Goal: Transaction & Acquisition: Download file/media

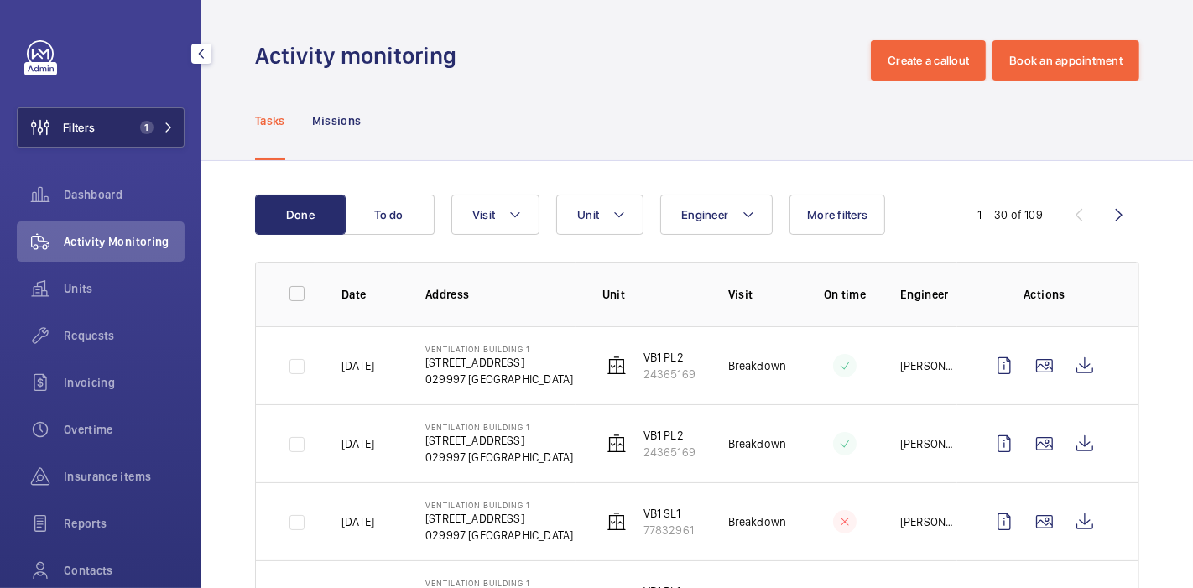
click at [127, 123] on button "Filters 1" at bounding box center [101, 127] width 168 height 40
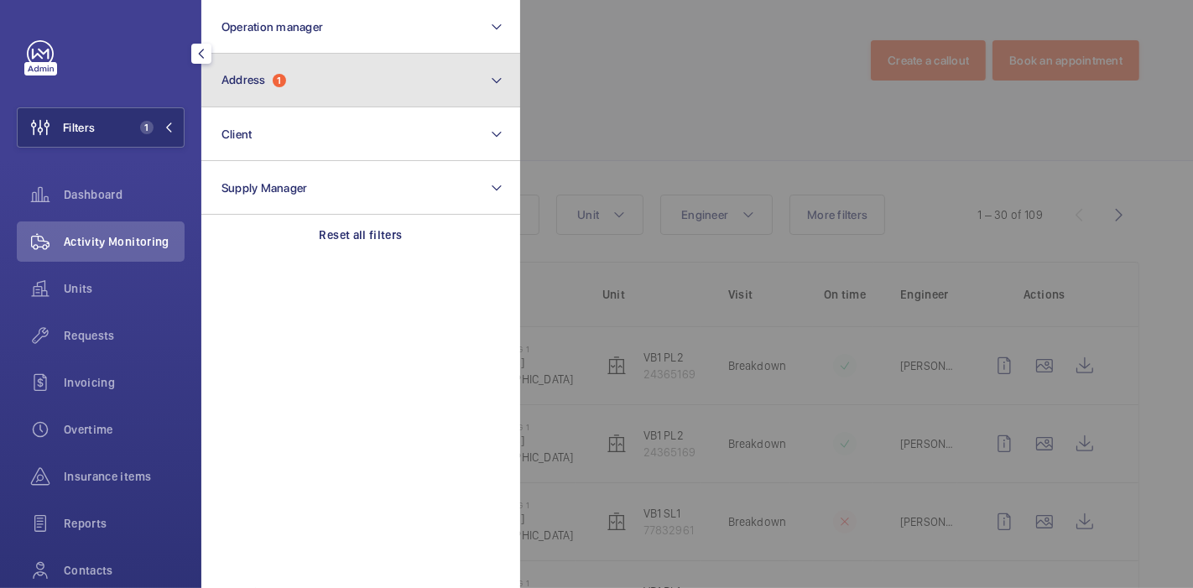
click at [297, 79] on button "Address 1" at bounding box center [360, 81] width 319 height 54
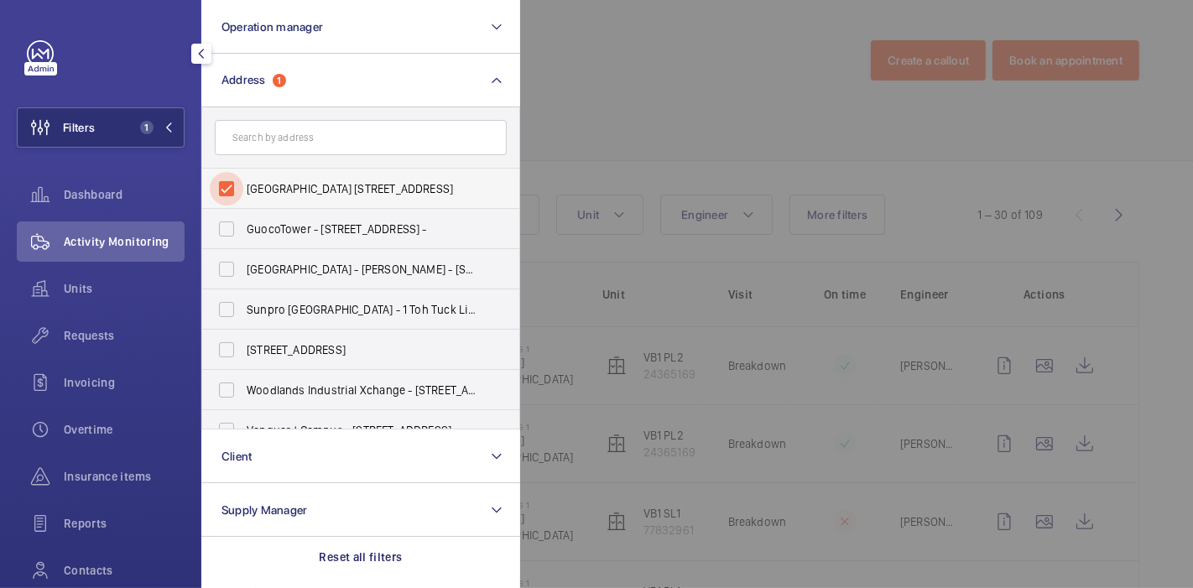
click at [223, 180] on input "[GEOGRAPHIC_DATA] [STREET_ADDRESS]" at bounding box center [227, 189] width 34 height 34
checkbox input "false"
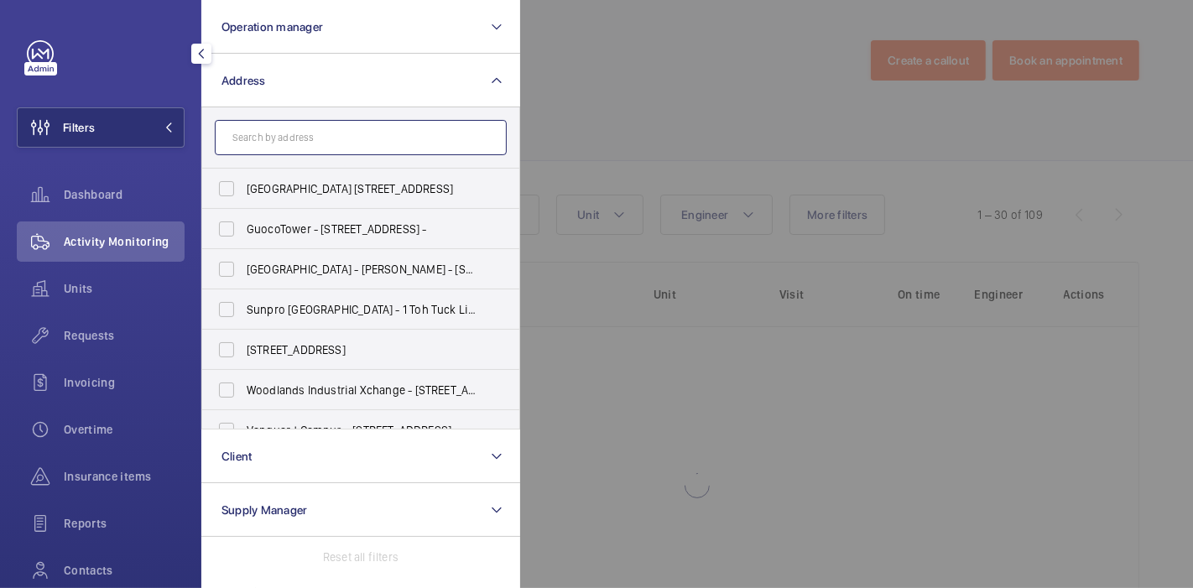
click at [294, 138] on input "text" at bounding box center [361, 137] width 292 height 35
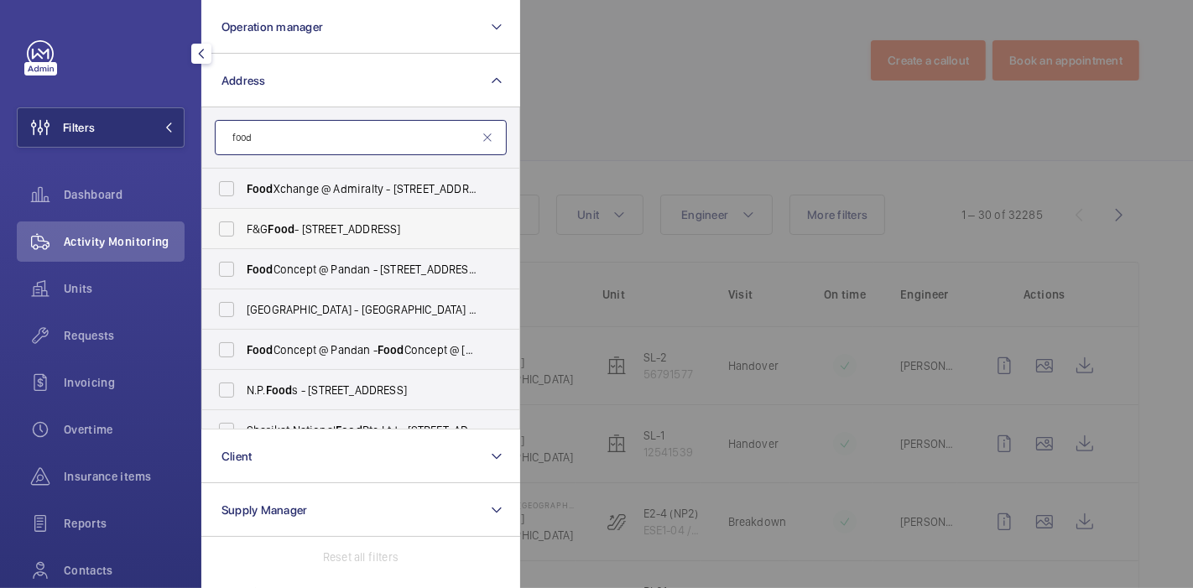
type input "food"
click at [294, 233] on span "Food" at bounding box center [281, 228] width 27 height 13
click at [243, 233] on input "F&G Food - [STREET_ADDRESS]" at bounding box center [227, 229] width 34 height 34
checkbox input "true"
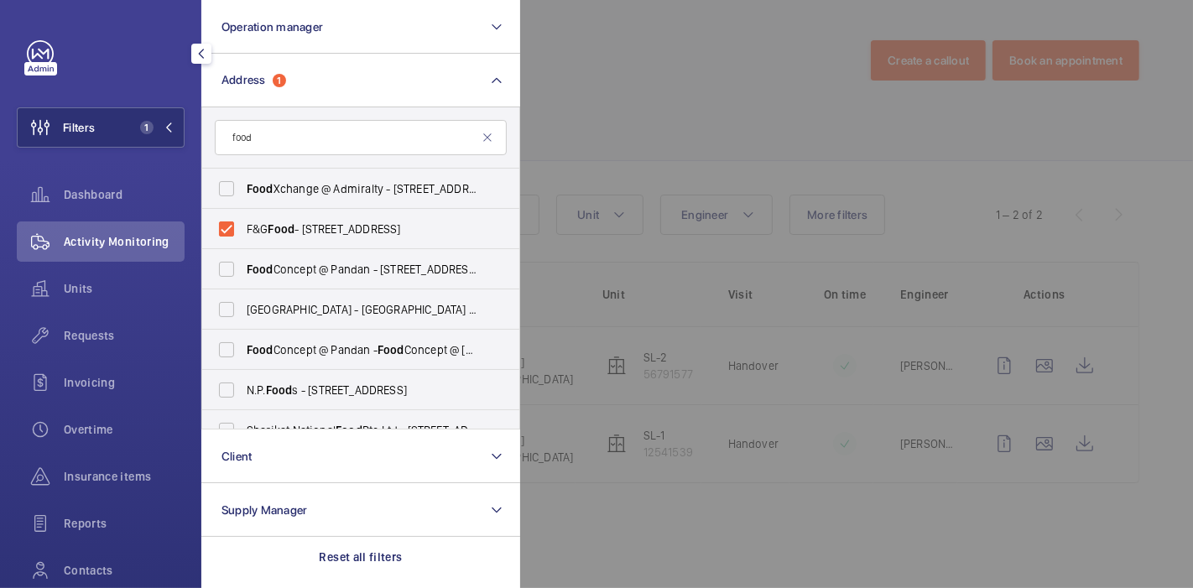
click at [601, 171] on div at bounding box center [1116, 294] width 1193 height 588
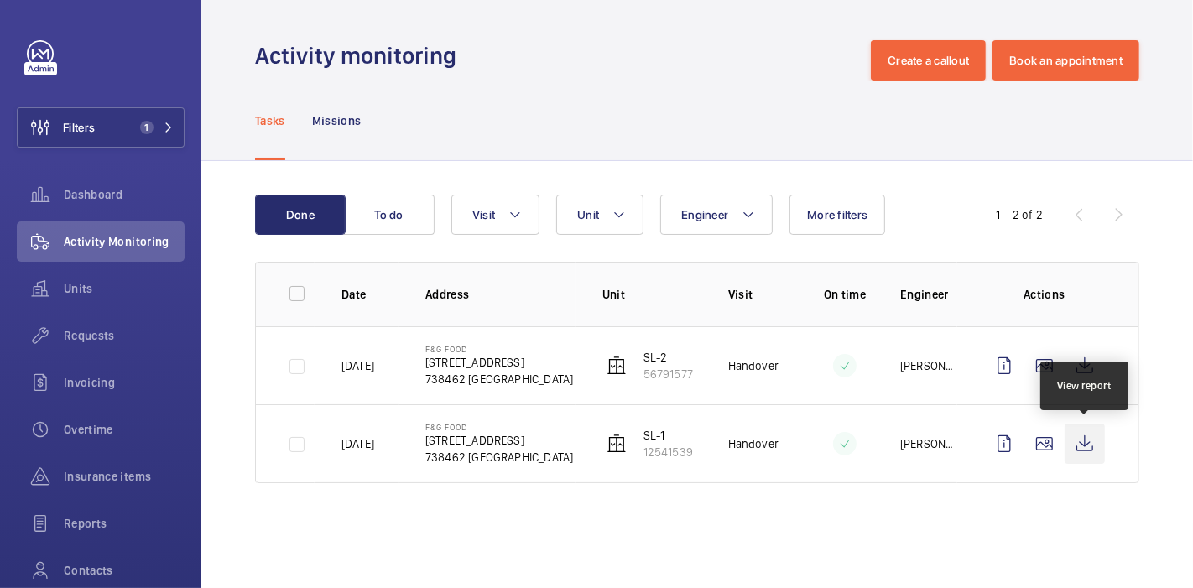
click at [1084, 447] on wm-front-icon-button at bounding box center [1084, 444] width 40 height 40
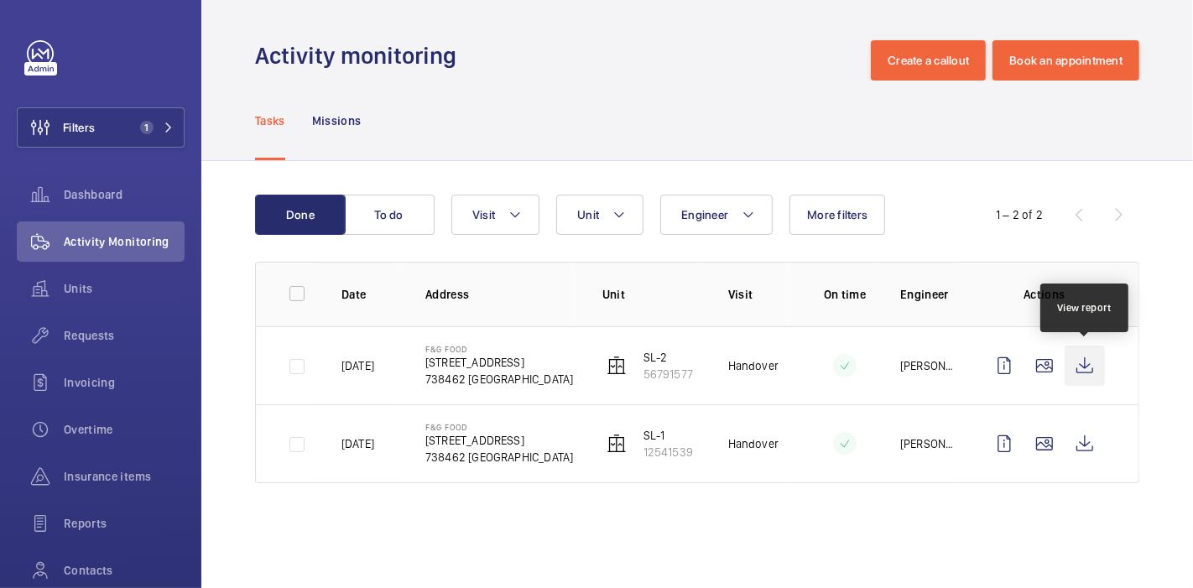
click at [1091, 366] on wm-front-icon-button at bounding box center [1084, 366] width 40 height 40
